Goal: Task Accomplishment & Management: Manage account settings

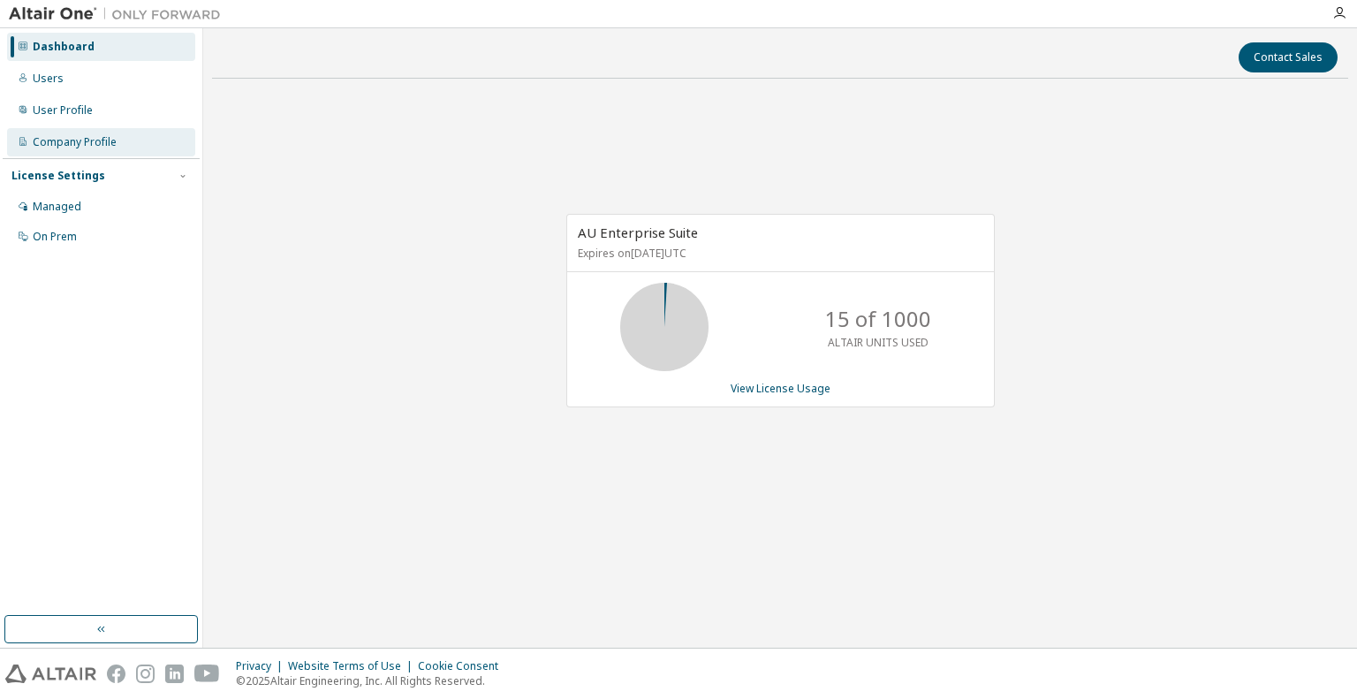
click at [57, 133] on div "Company Profile" at bounding box center [101, 142] width 188 height 28
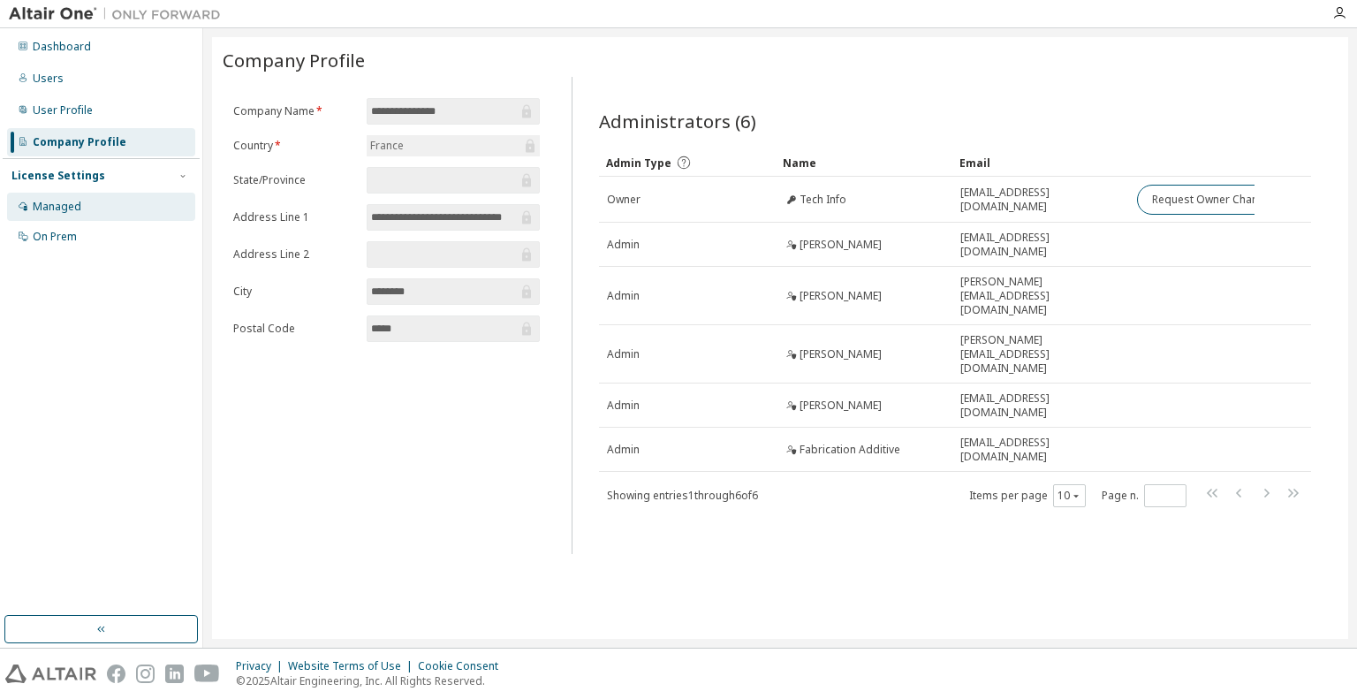
click at [87, 215] on div "Managed" at bounding box center [101, 207] width 188 height 28
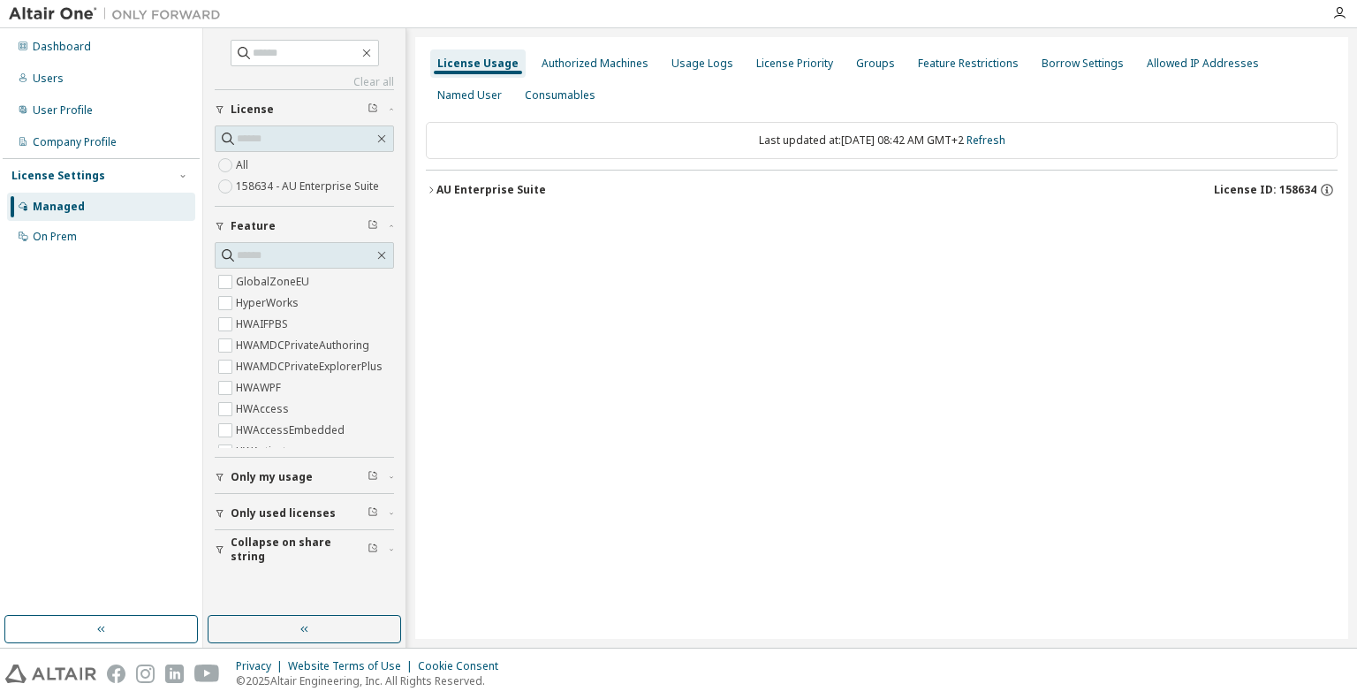
click at [860, 319] on div "License Usage Authorized Machines Usage Logs License Priority Groups Feature Re…" at bounding box center [881, 338] width 933 height 602
click at [575, 77] on div "Authorized Machines" at bounding box center [594, 63] width 121 height 28
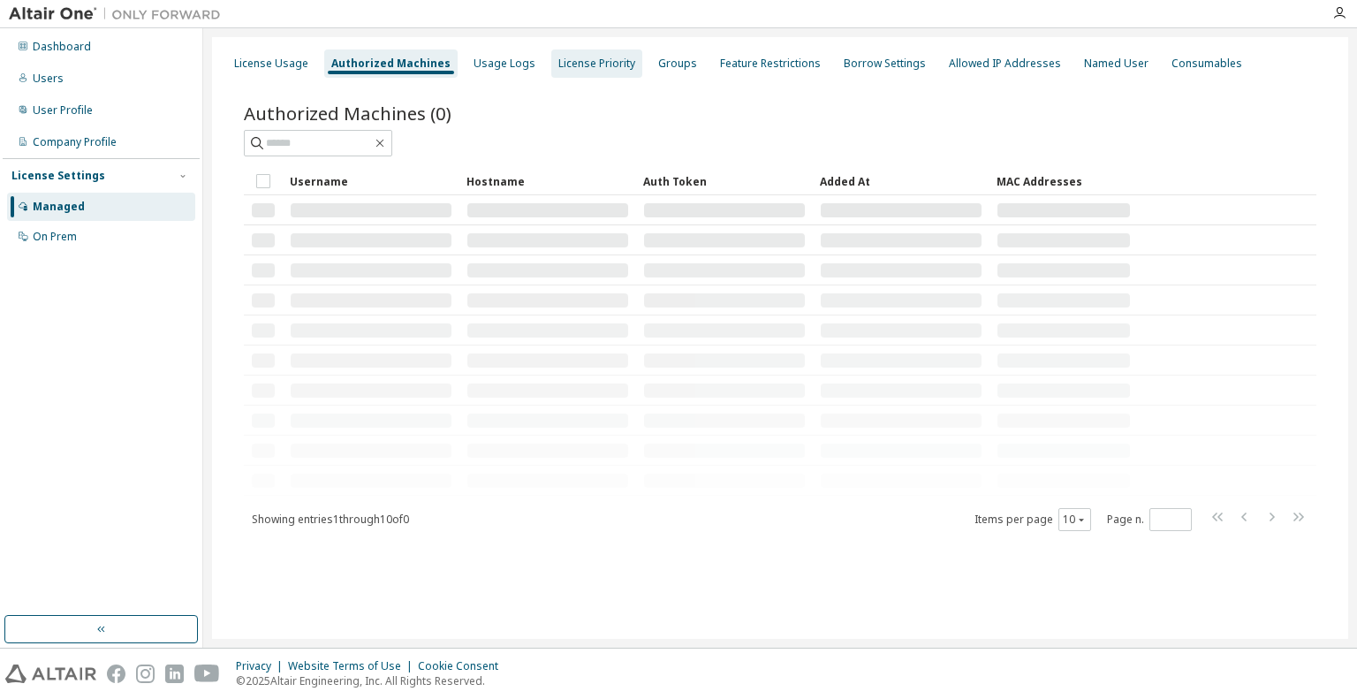
click at [575, 77] on div "License Priority" at bounding box center [596, 63] width 91 height 28
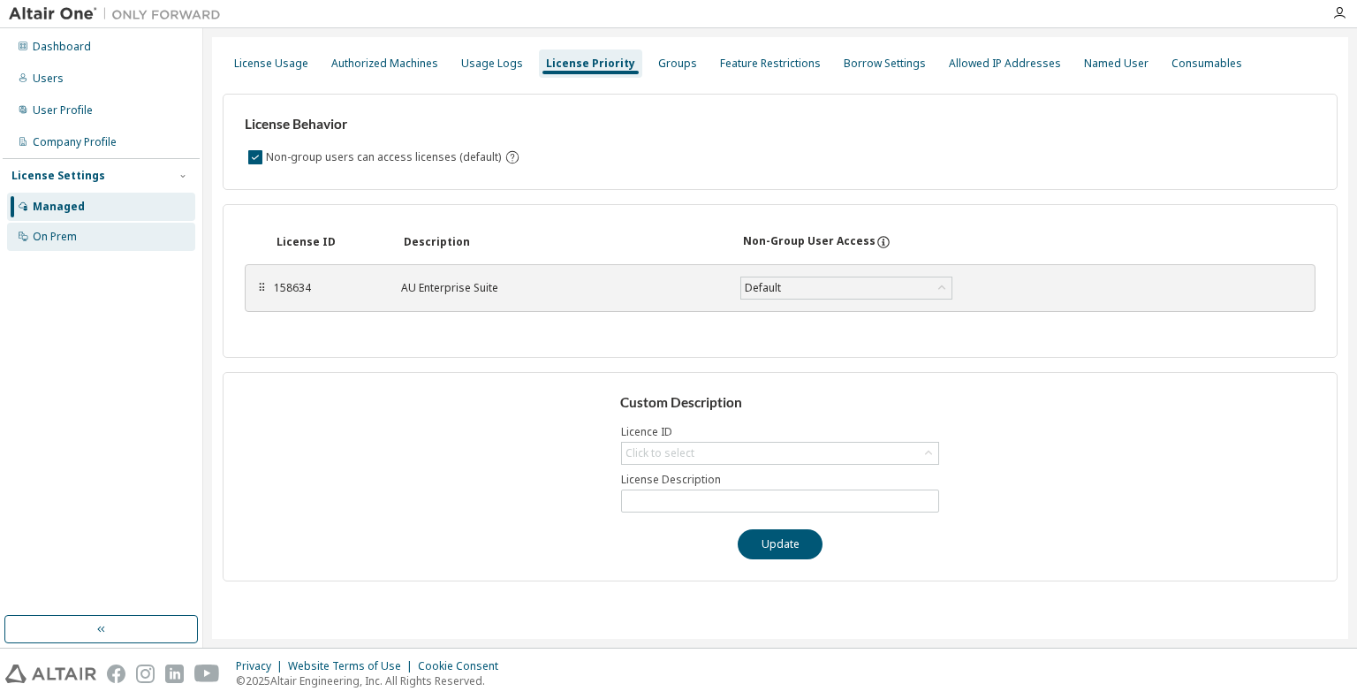
click at [92, 236] on div "On Prem" at bounding box center [101, 237] width 188 height 28
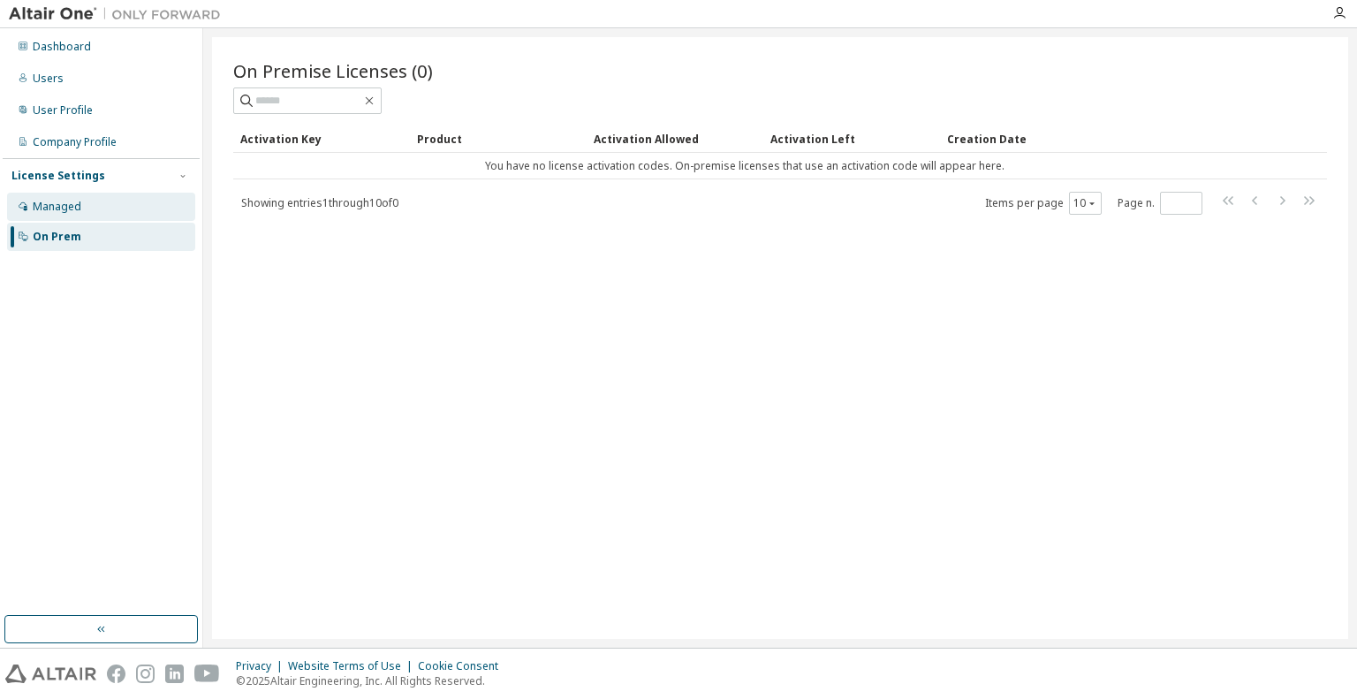
click at [82, 196] on div "Managed" at bounding box center [101, 207] width 188 height 28
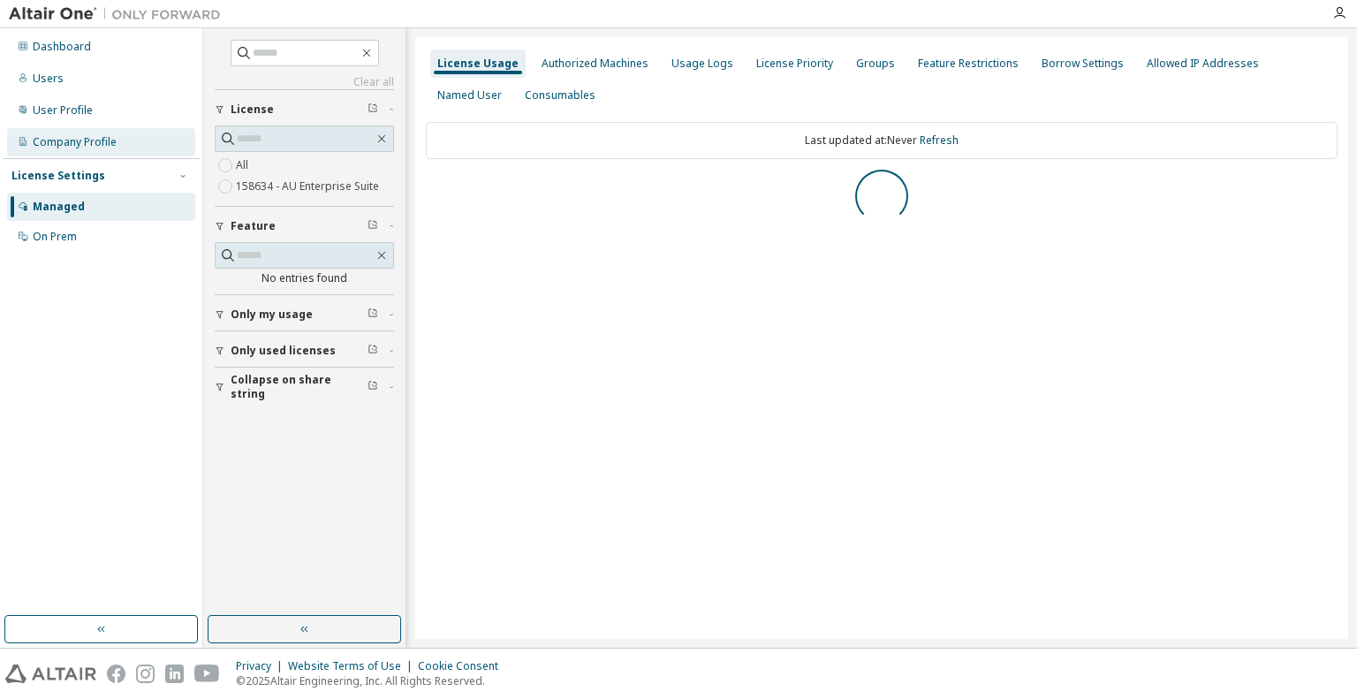
click at [94, 140] on div "Company Profile" at bounding box center [75, 142] width 84 height 14
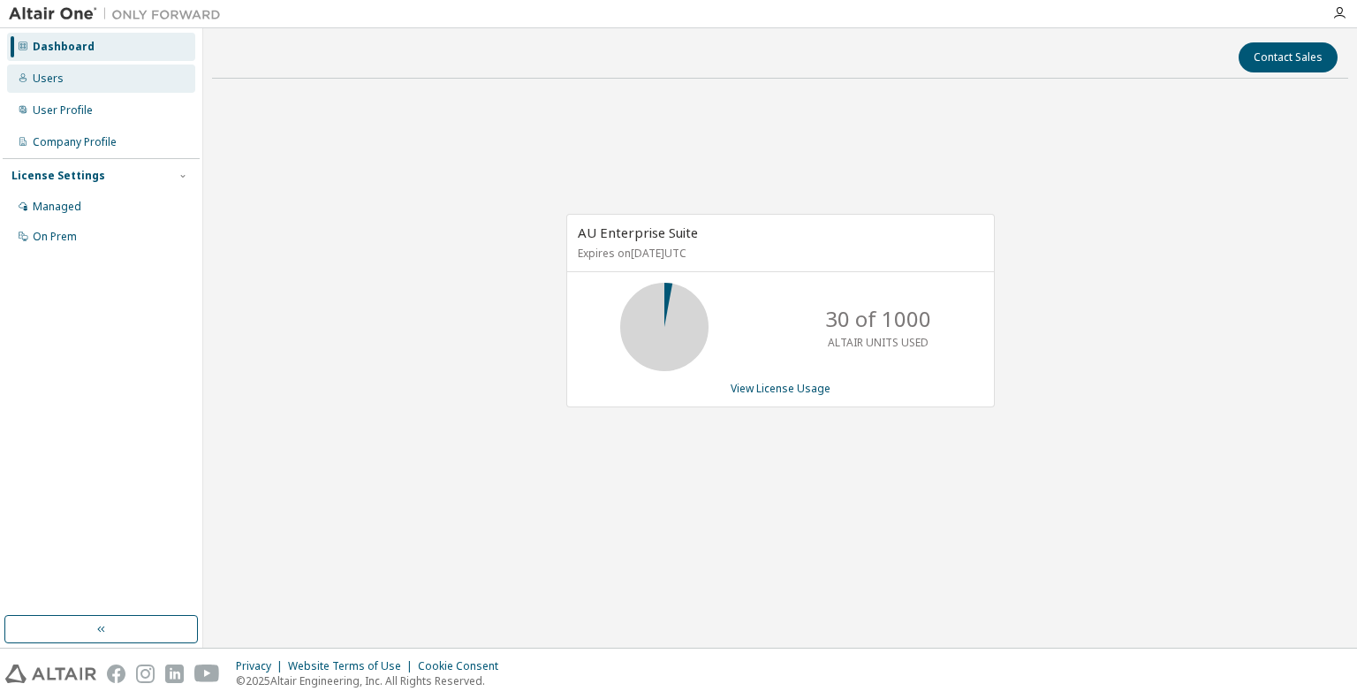
click at [85, 87] on div "Users" at bounding box center [101, 78] width 188 height 28
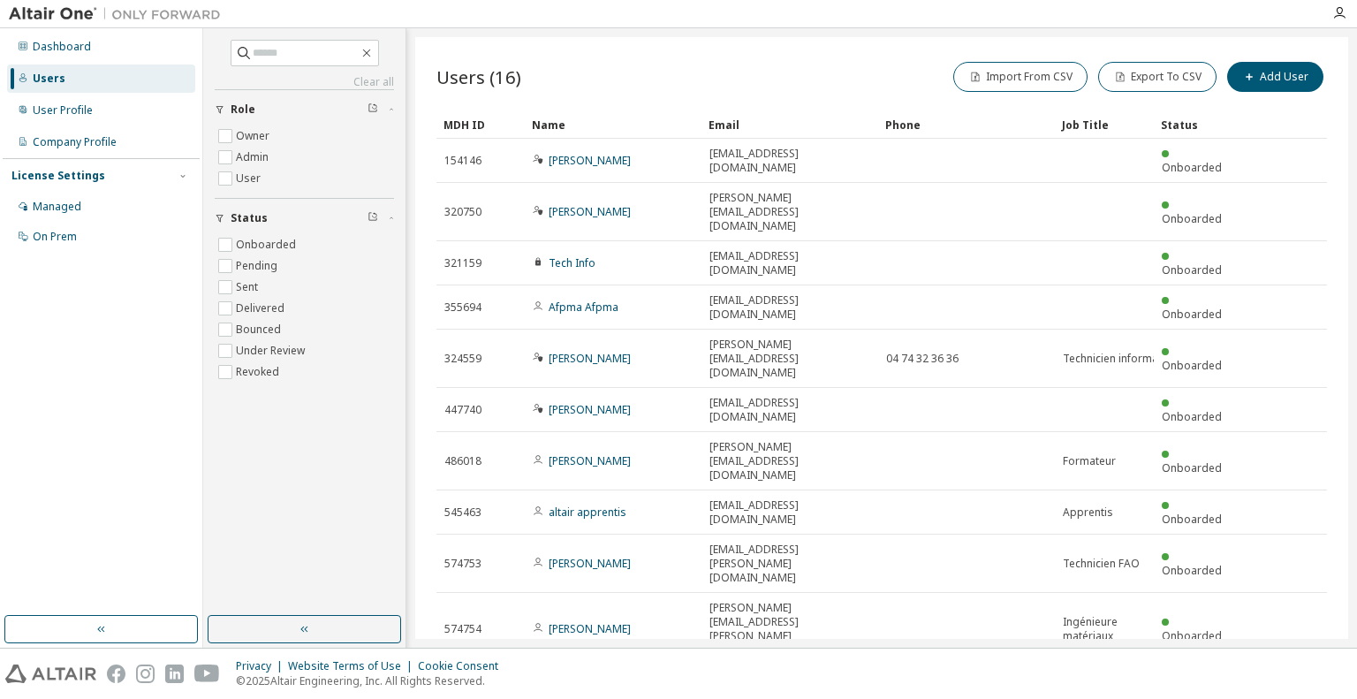
click at [1281, 676] on icon "button" at bounding box center [1281, 686] width 21 height 21
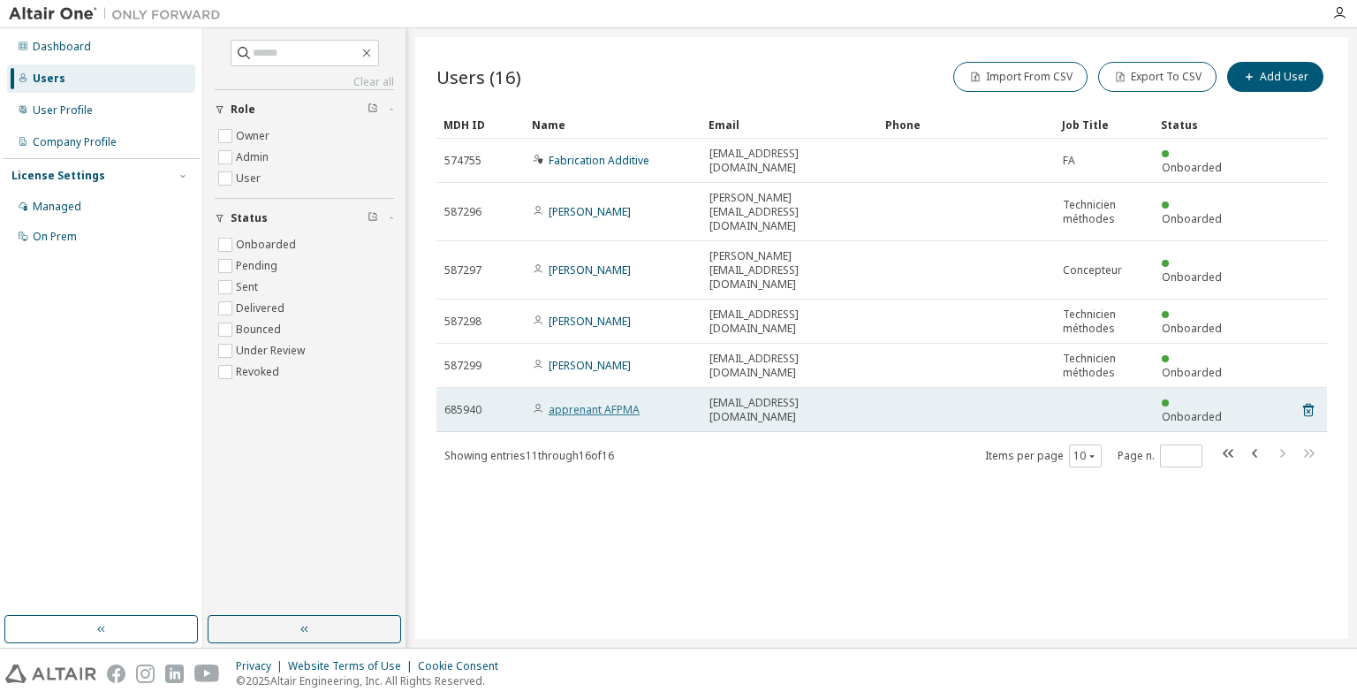
click at [607, 402] on link "apprenant AFPMA" at bounding box center [594, 409] width 91 height 15
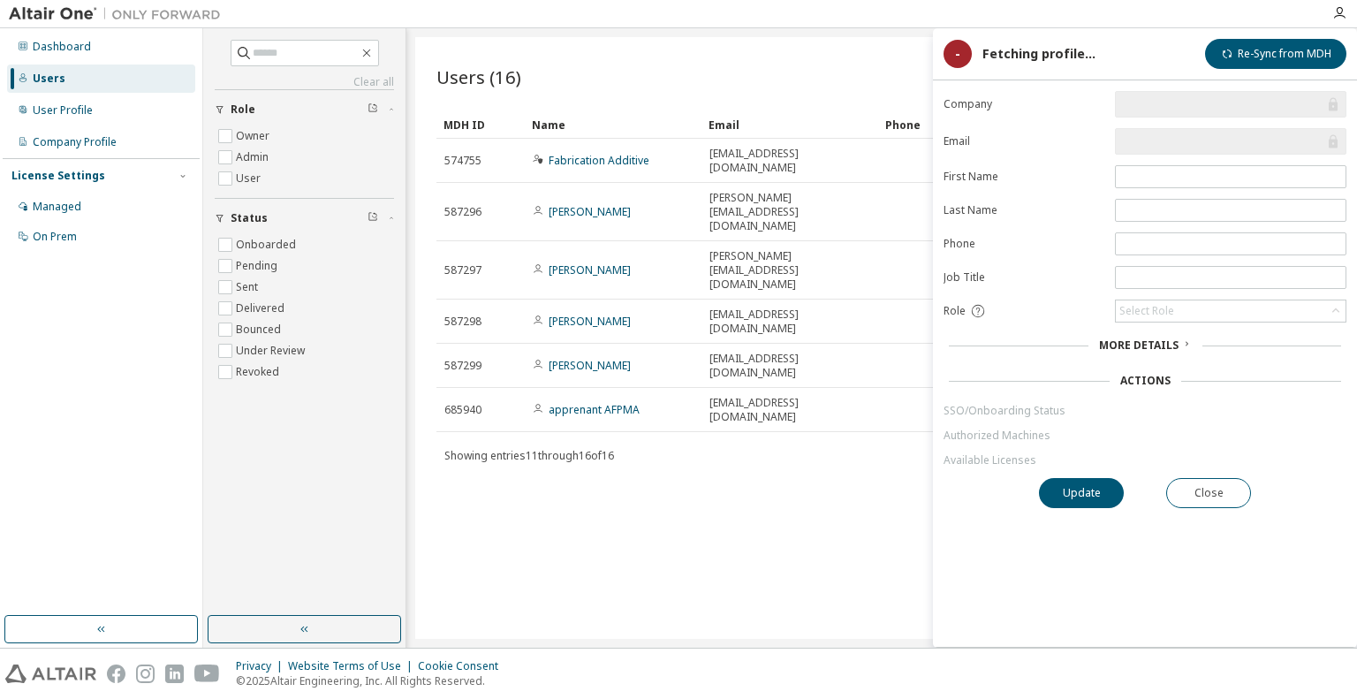
click at [1169, 345] on span "More Details" at bounding box center [1139, 344] width 80 height 15
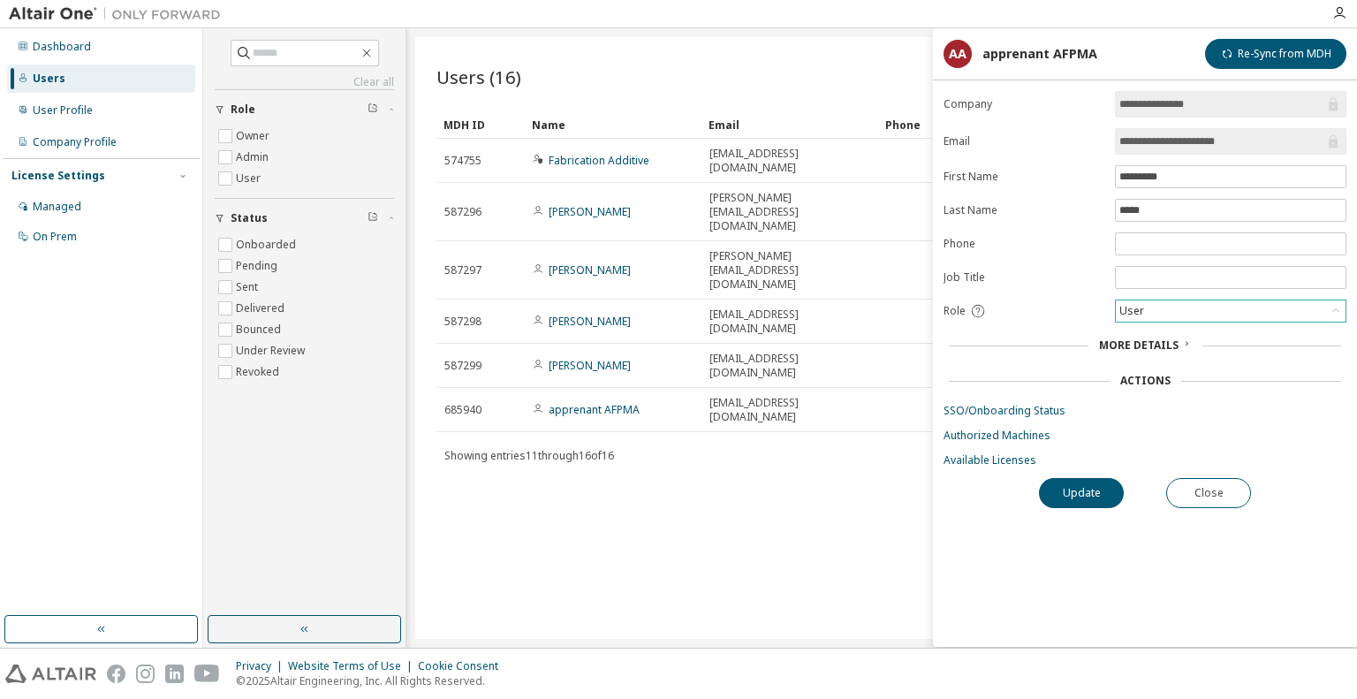
click at [1176, 314] on div "User" at bounding box center [1231, 310] width 230 height 21
click at [1233, 497] on button "Close" at bounding box center [1208, 493] width 85 height 30
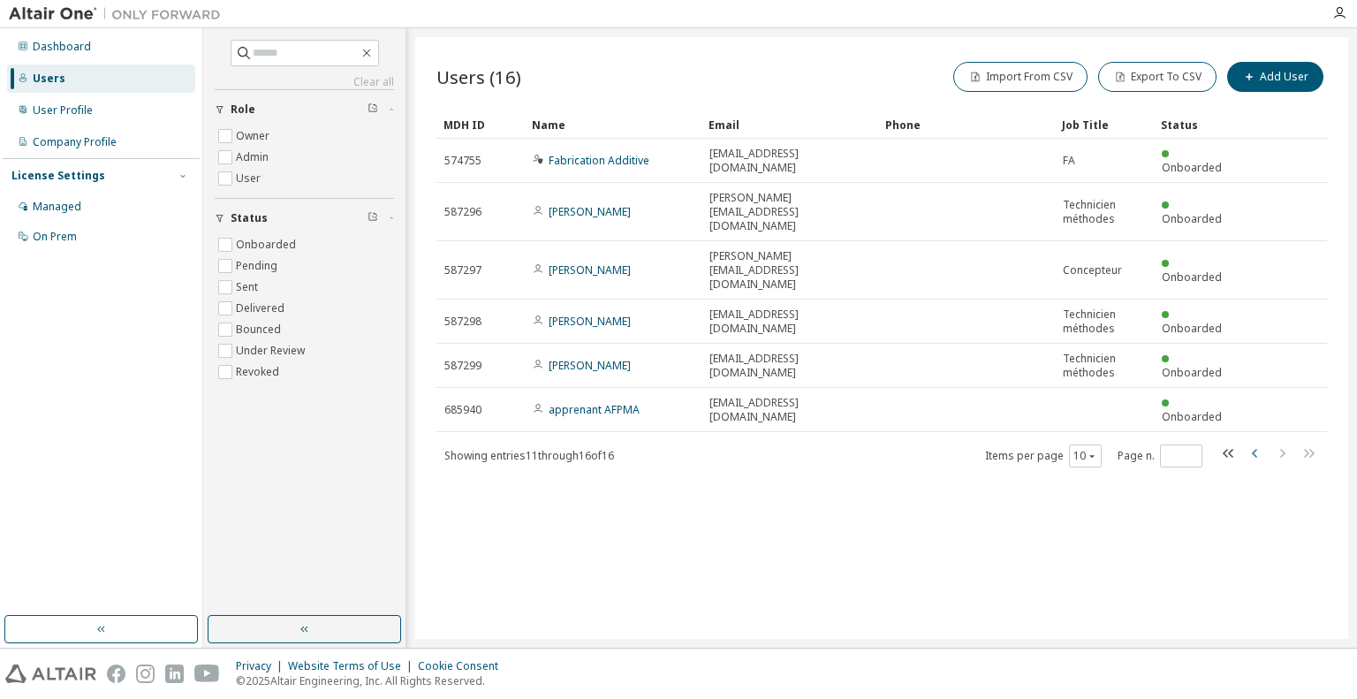
click at [1258, 443] on icon "button" at bounding box center [1255, 453] width 21 height 21
type input "*"
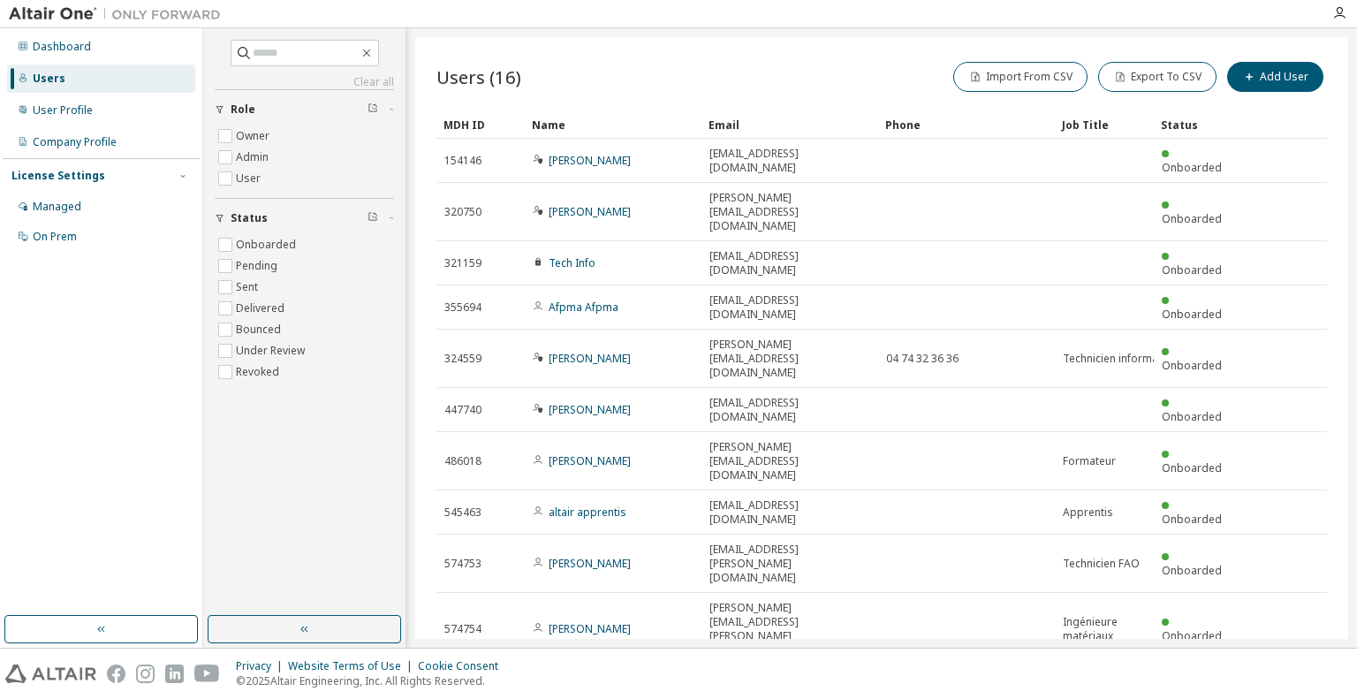
click at [128, 398] on div "Dashboard Users User Profile Company Profile License Settings Managed On Prem" at bounding box center [101, 322] width 197 height 582
